Goal: Task Accomplishment & Management: Manage account settings

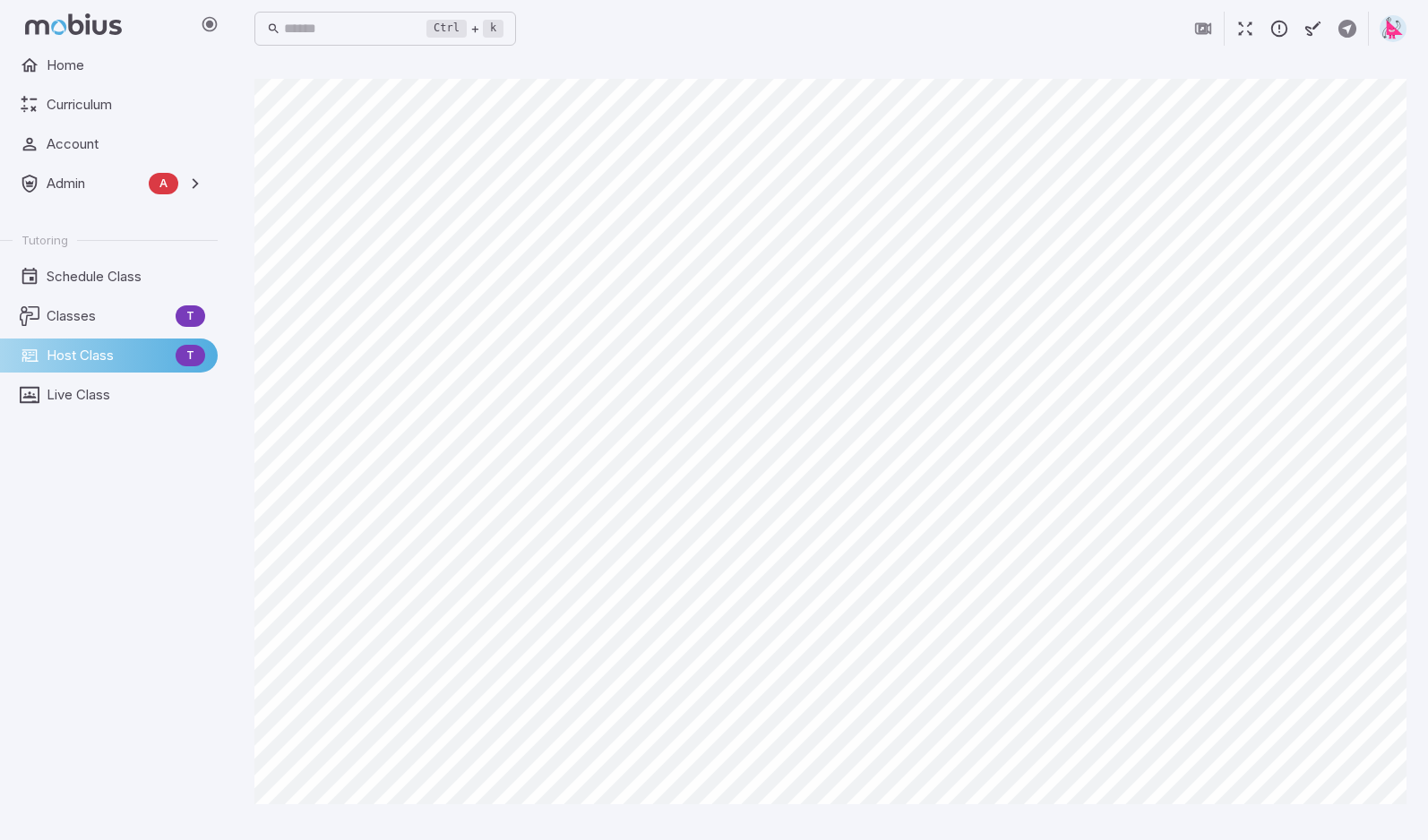
click at [1395, 33] on img at bounding box center [1393, 28] width 27 height 27
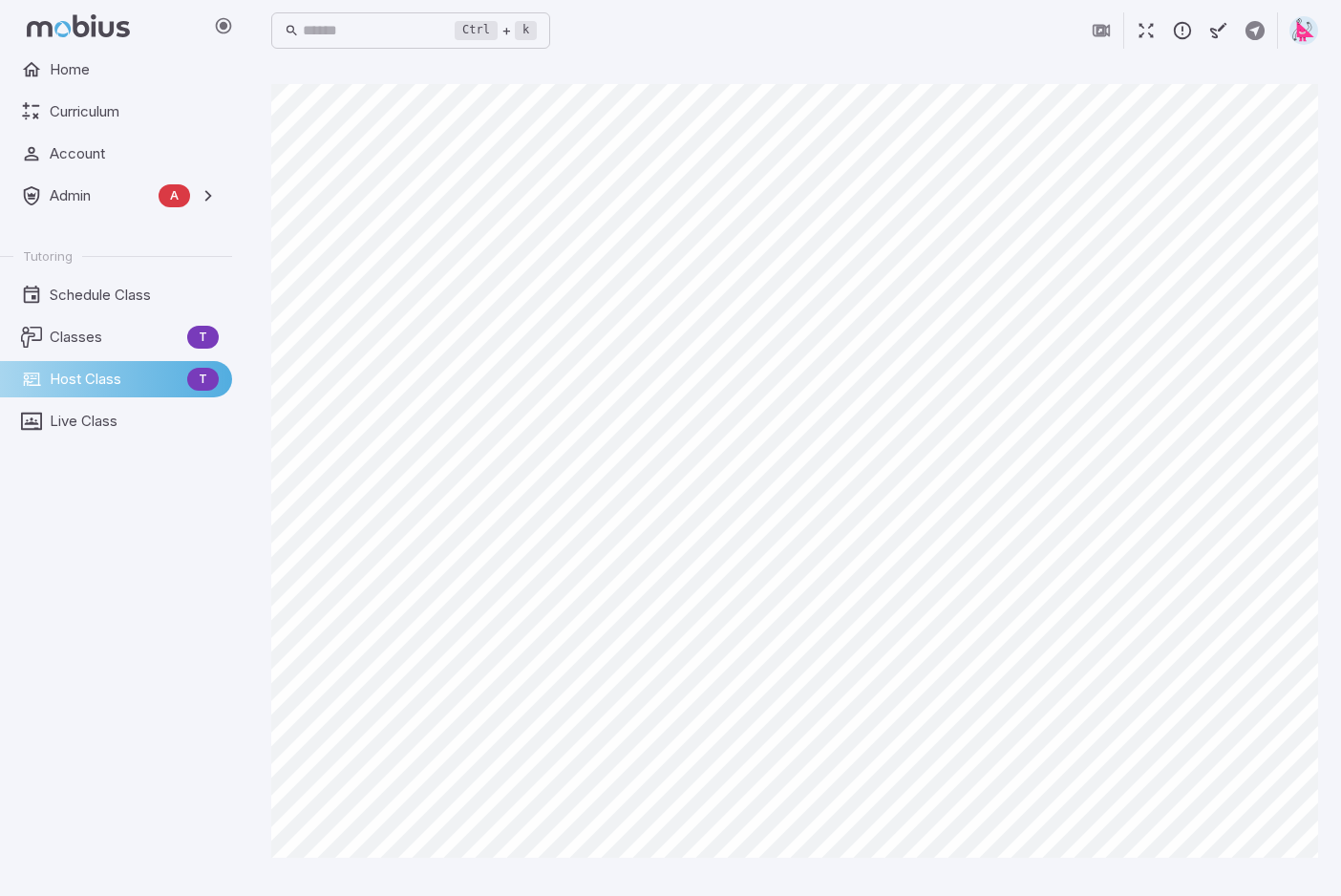
click at [806, 59] on div "Ctrl + k ​" at bounding box center [795, 31] width 1047 height 61
click at [1302, 33] on img at bounding box center [1303, 30] width 29 height 29
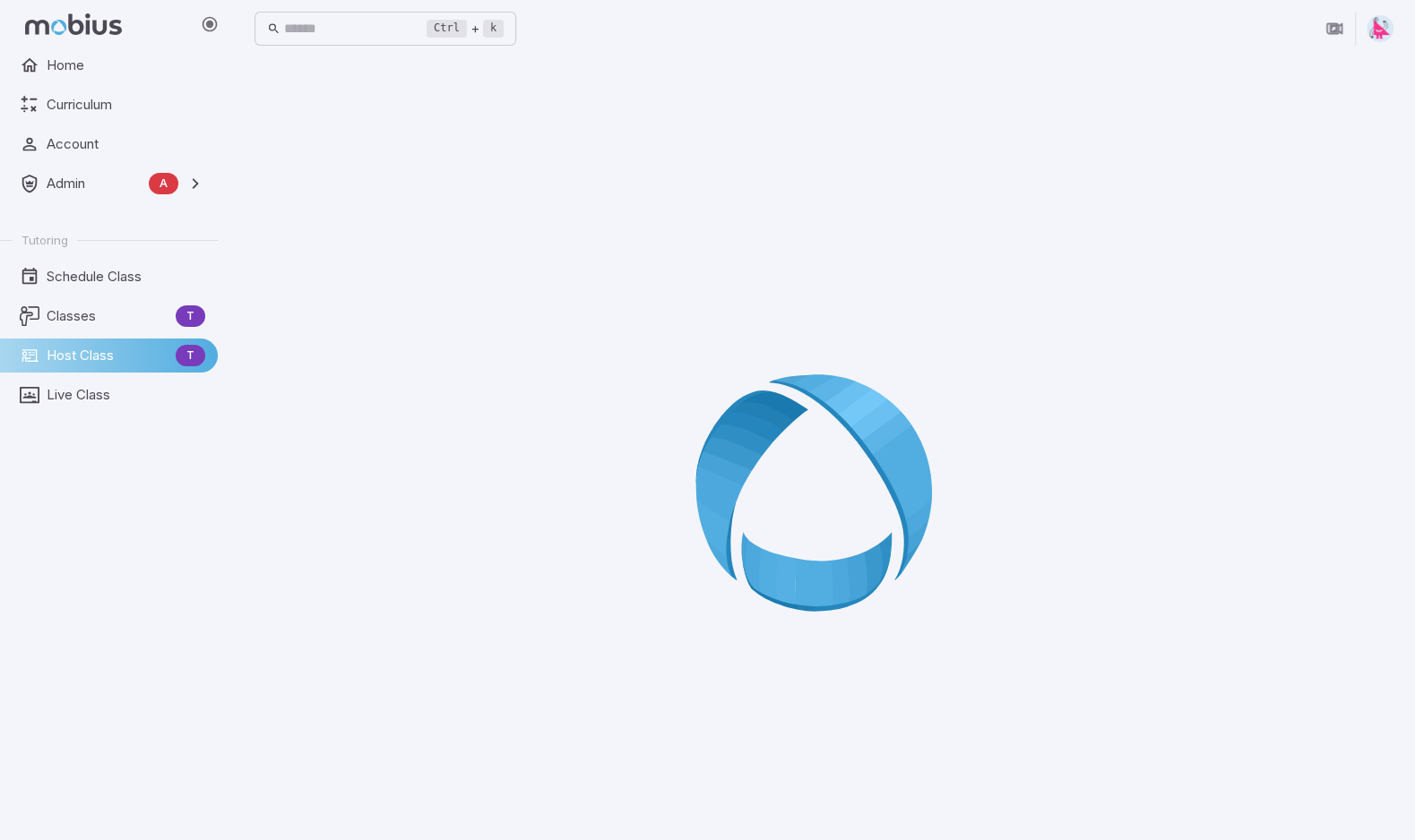
click at [1383, 30] on img at bounding box center [1380, 28] width 27 height 27
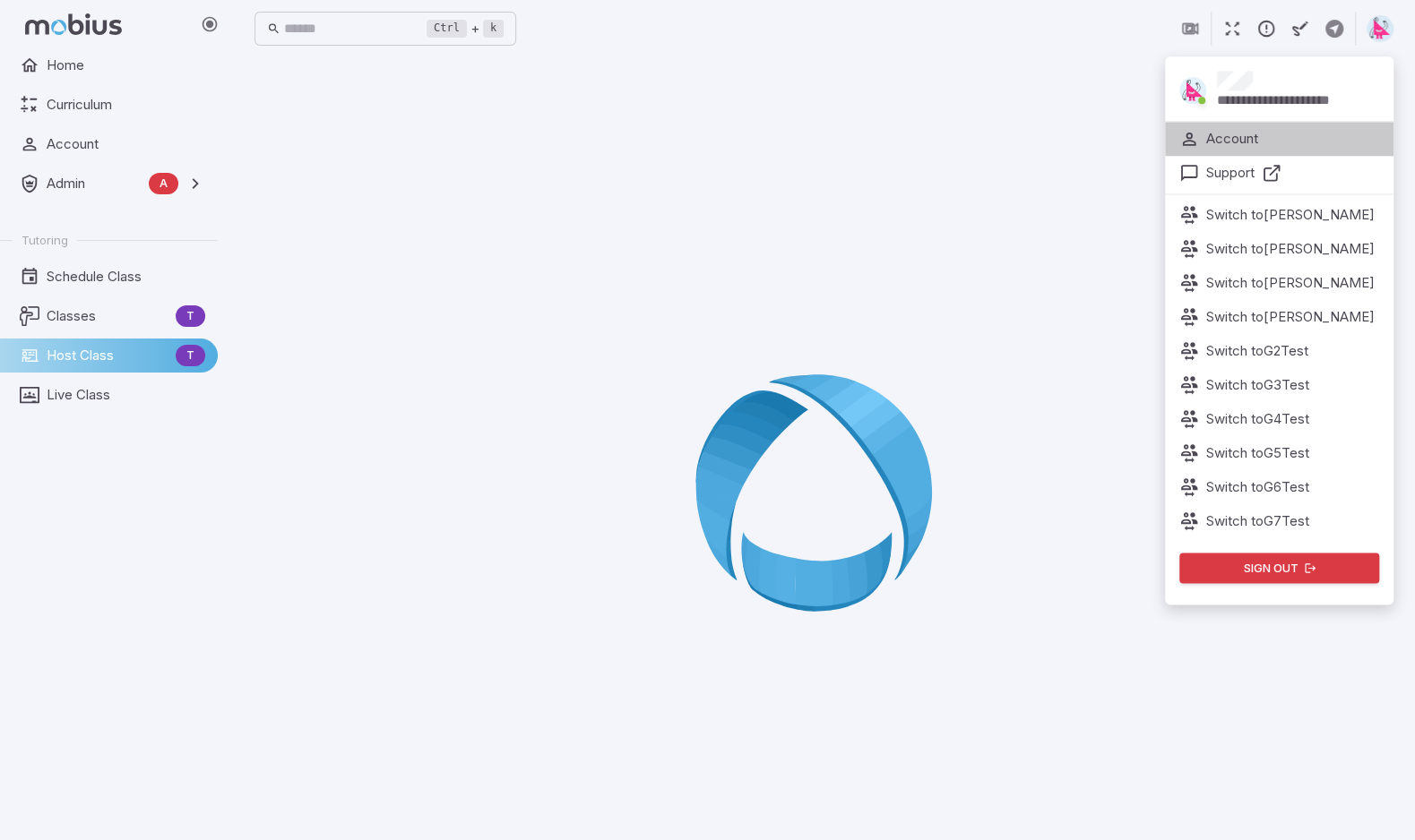
click at [1230, 142] on p "Account" at bounding box center [1232, 138] width 52 height 20
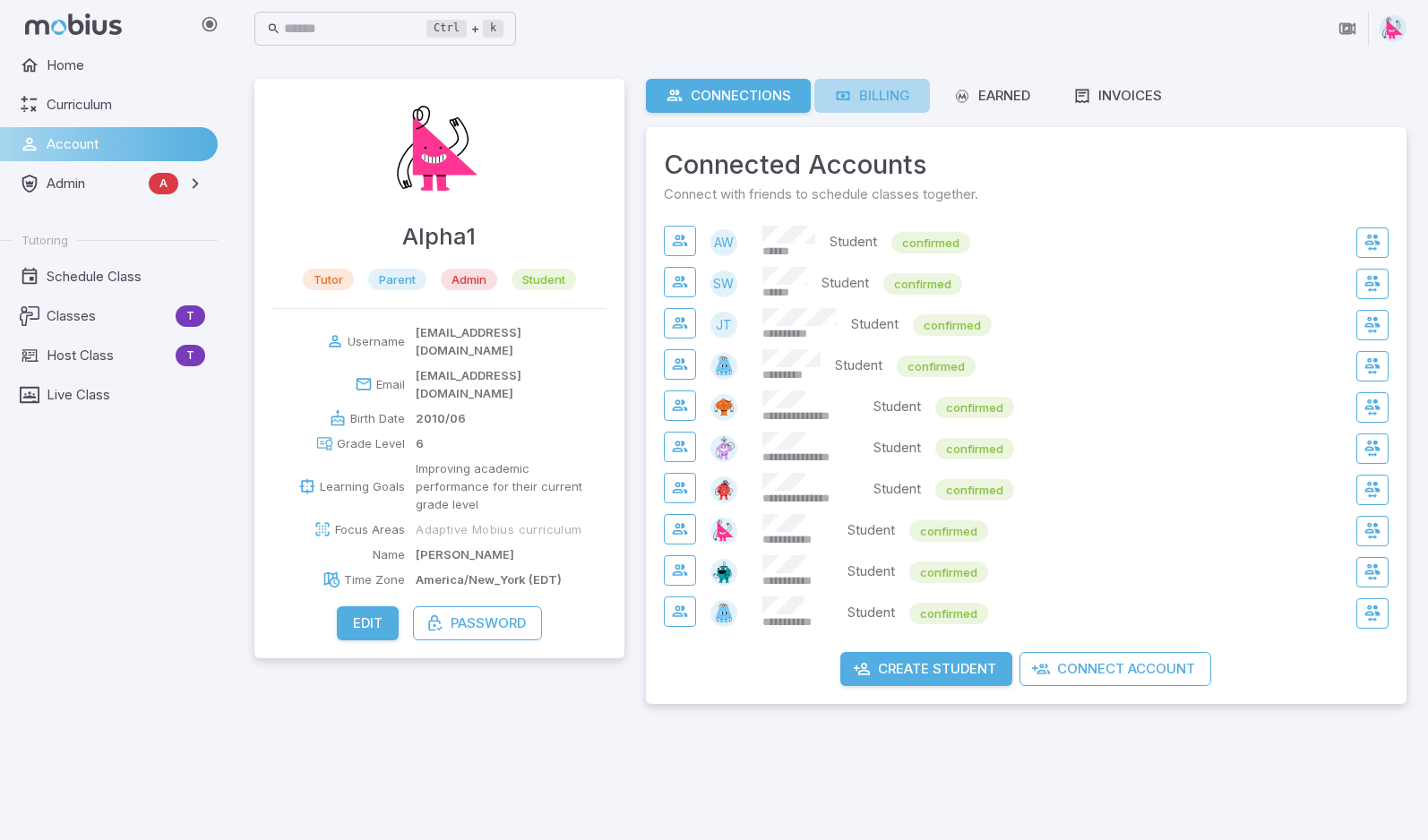
click at [867, 98] on div "Billing" at bounding box center [872, 96] width 76 height 20
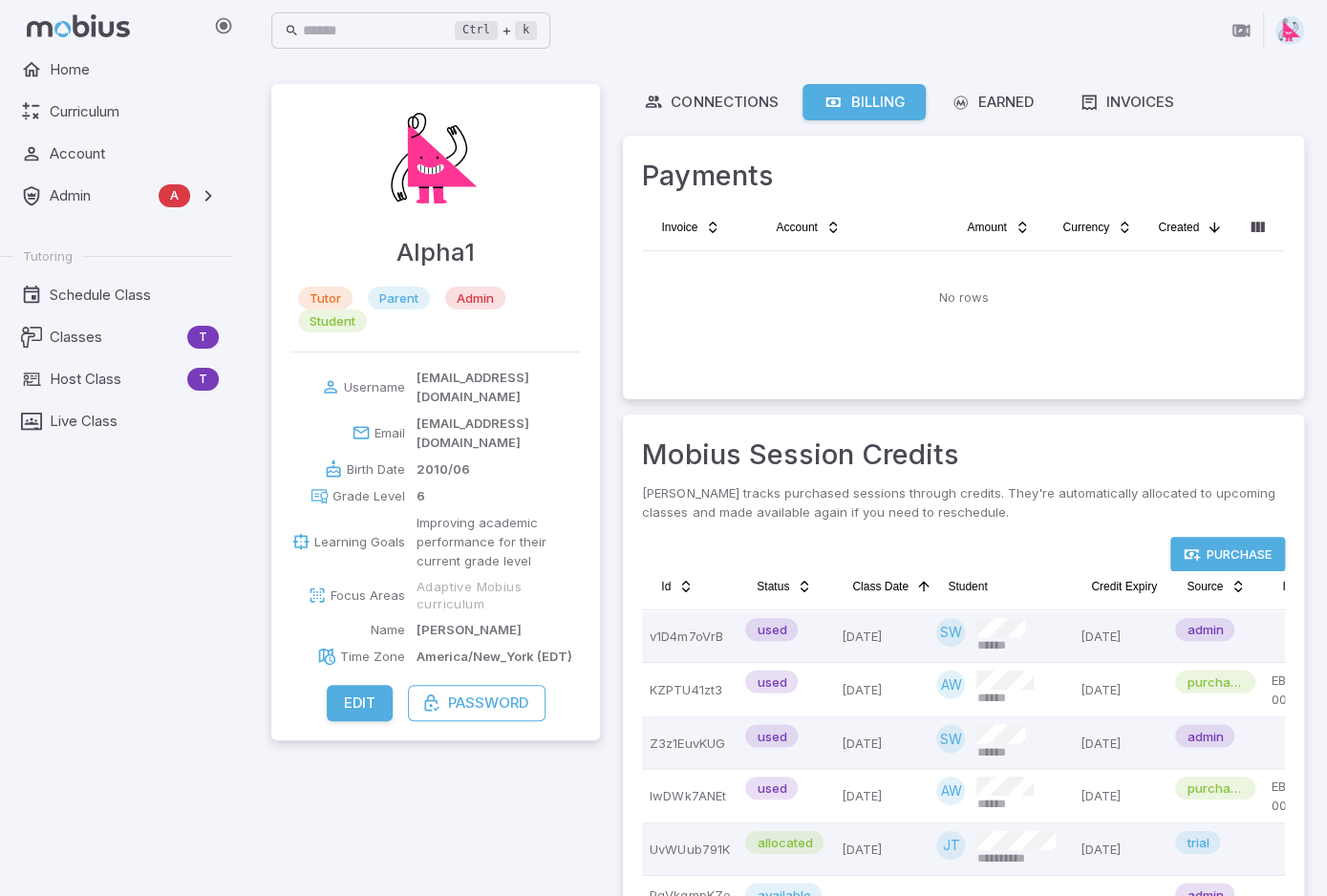
click at [1223, 559] on link "Purchase" at bounding box center [1228, 554] width 115 height 35
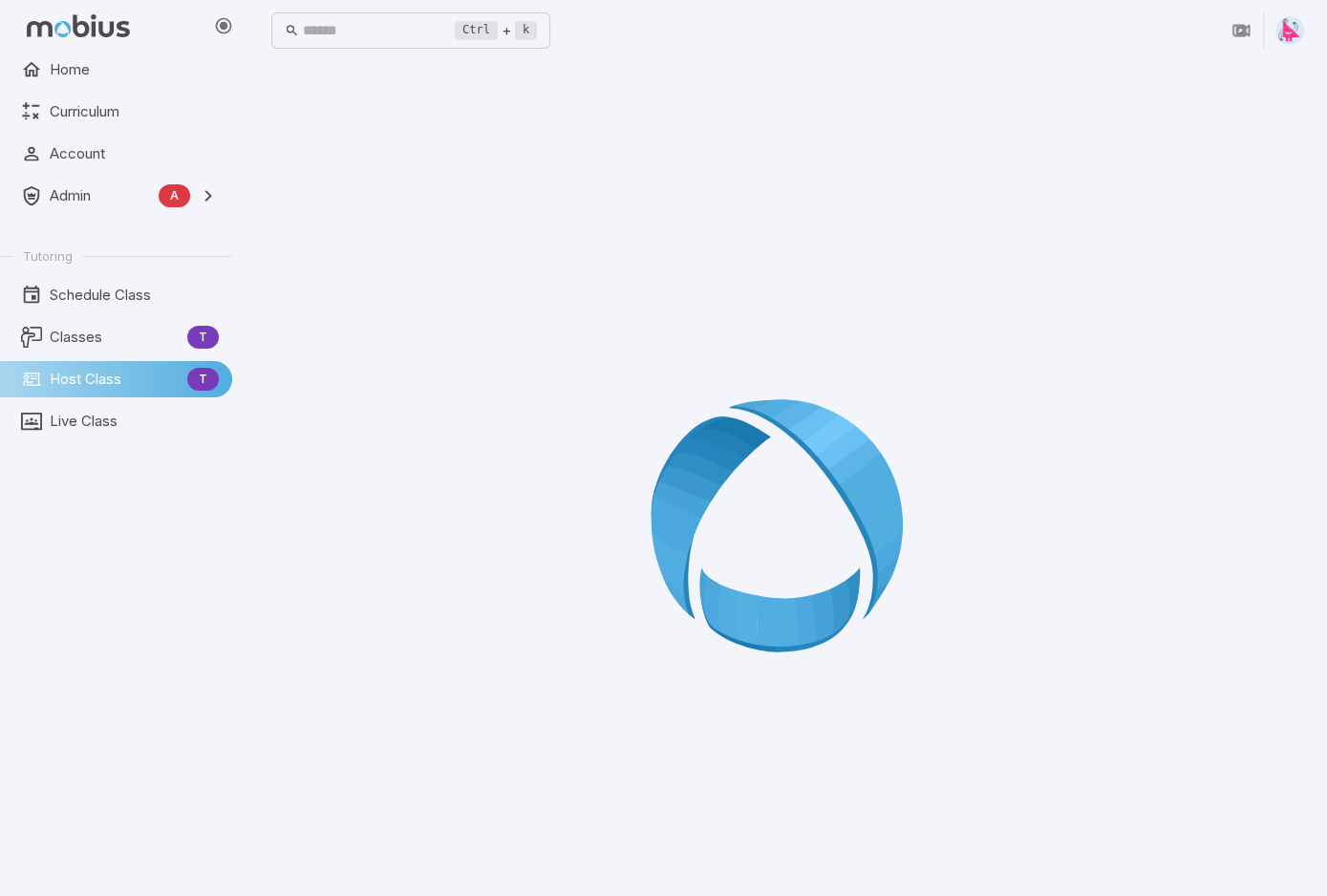
click at [1287, 30] on img at bounding box center [1289, 30] width 29 height 29
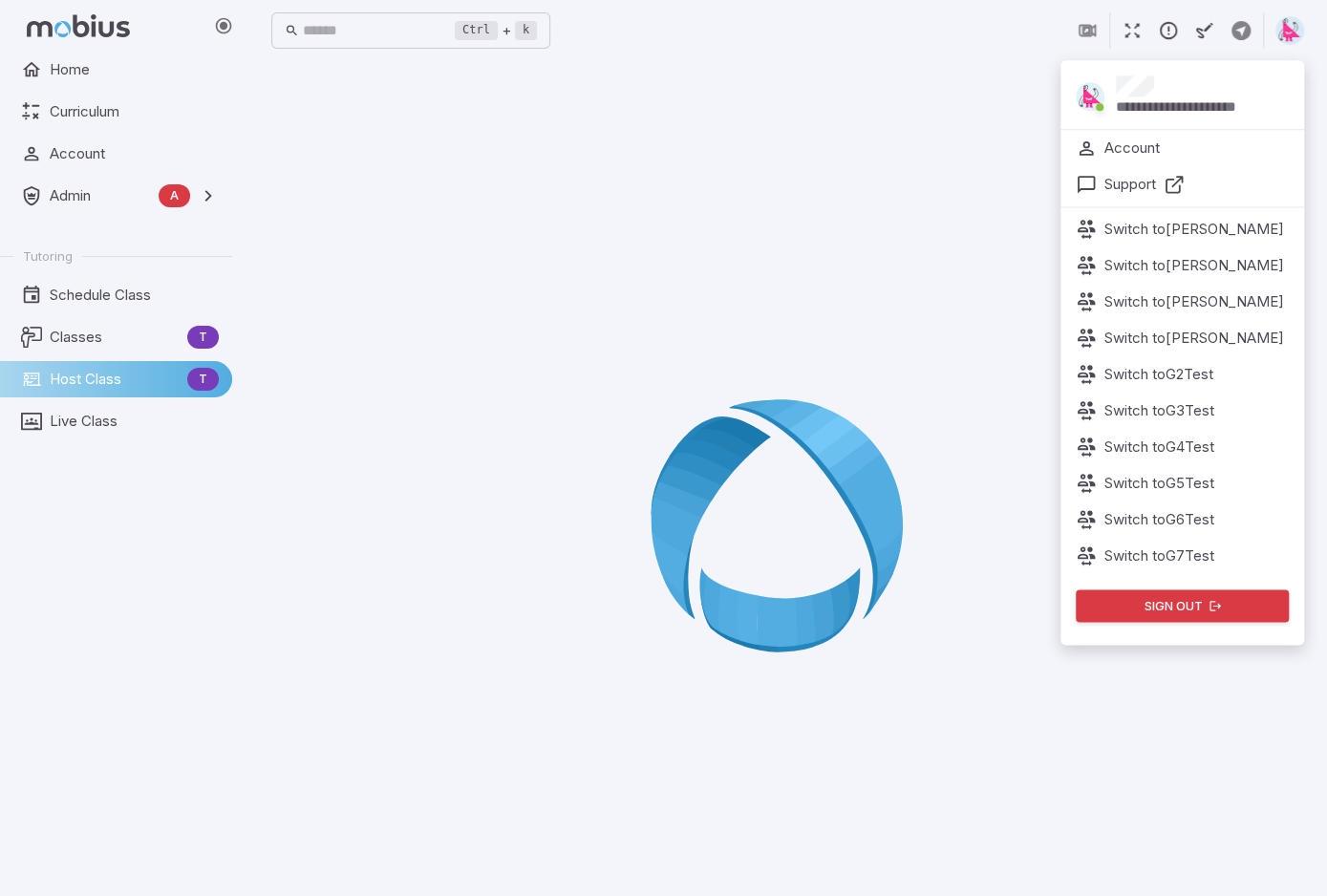
click at [1142, 145] on p "Account" at bounding box center [1132, 148] width 55 height 21
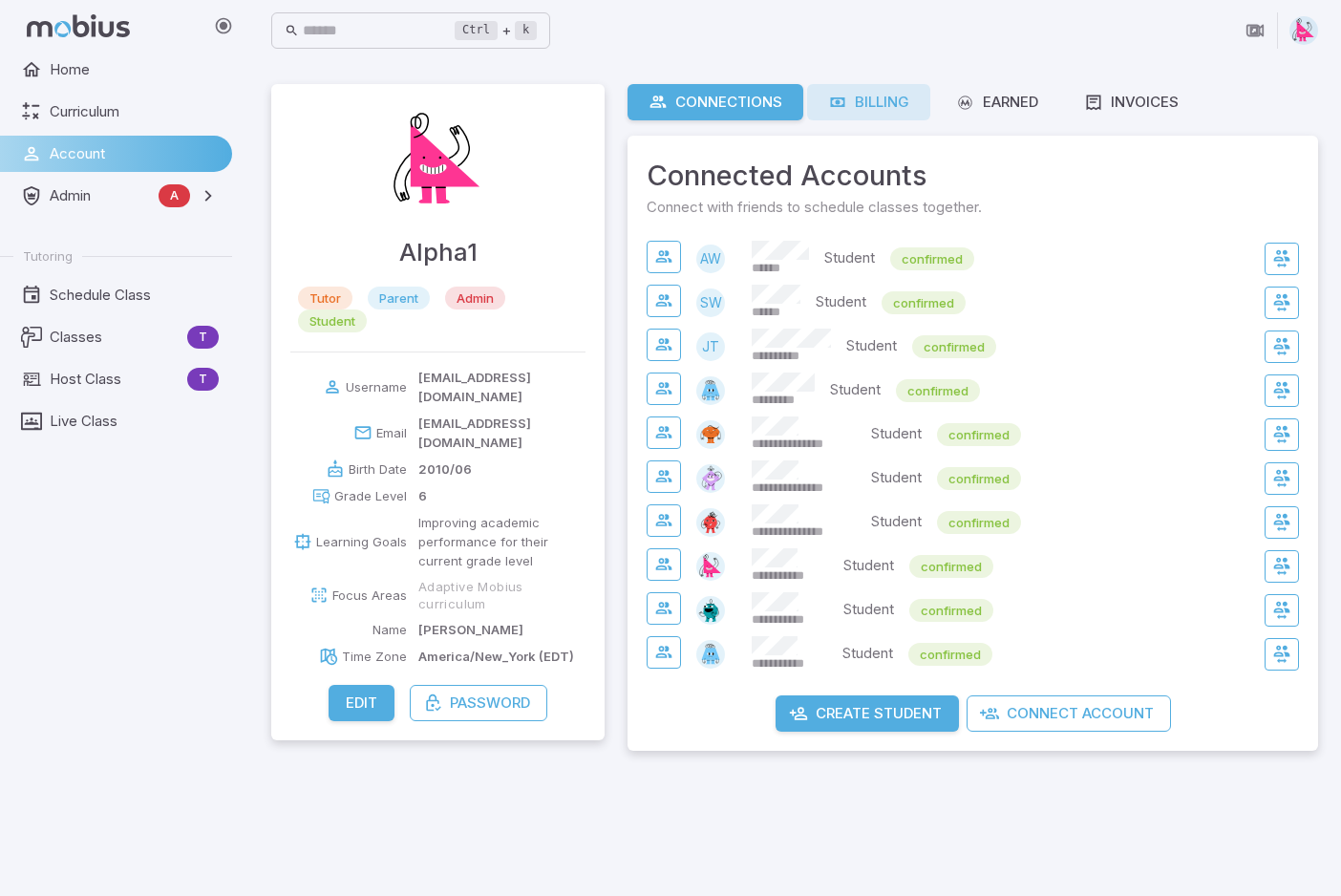
click at [881, 104] on div "Billing" at bounding box center [869, 102] width 81 height 21
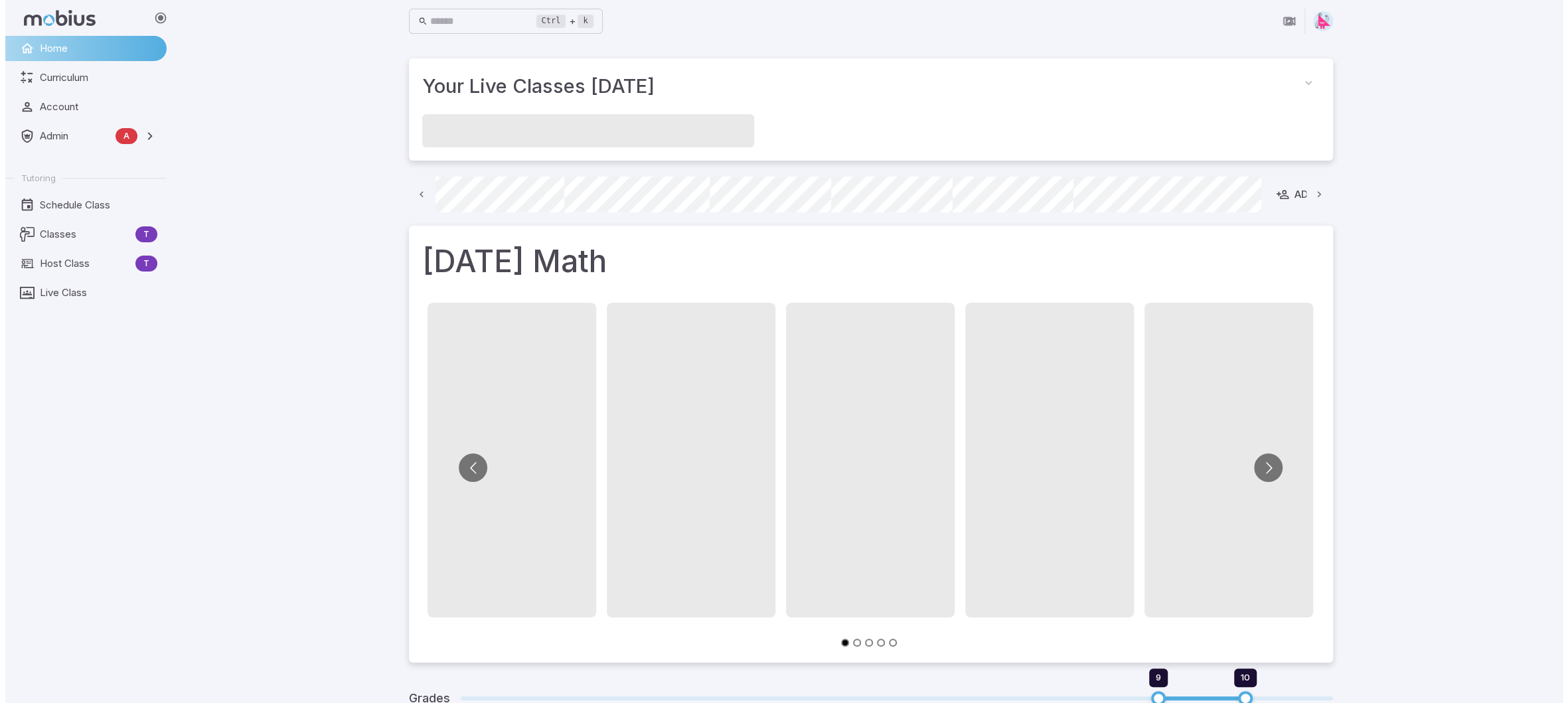
scroll to position [0, 714]
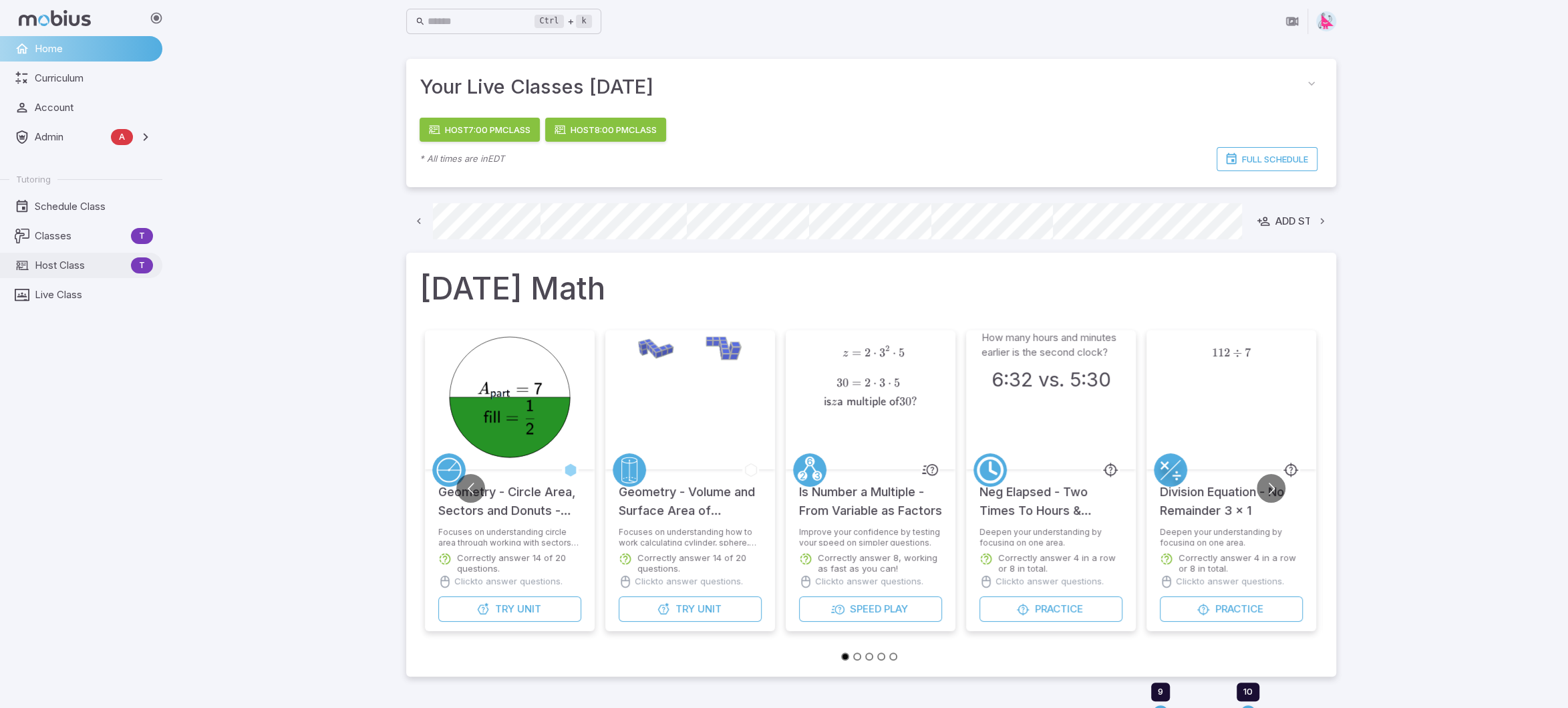
click at [73, 270] on span "Host Class" at bounding box center [80, 265] width 91 height 15
